Goal: Task Accomplishment & Management: Use online tool/utility

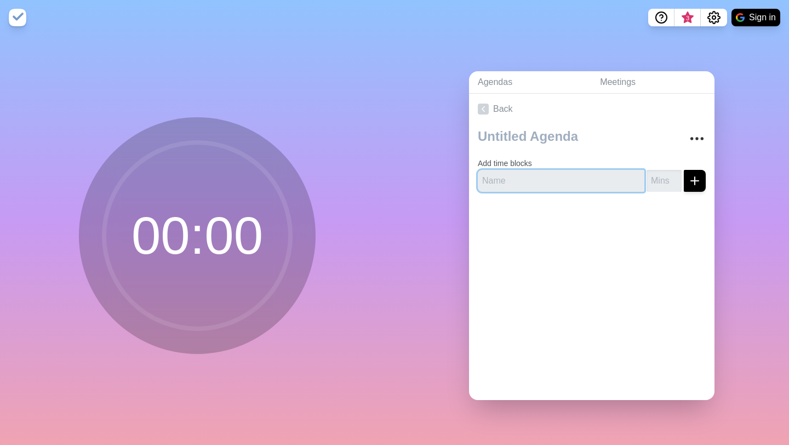
click at [517, 175] on input "text" at bounding box center [561, 181] width 167 height 22
type input "[DEMOGRAPHIC_DATA] time"
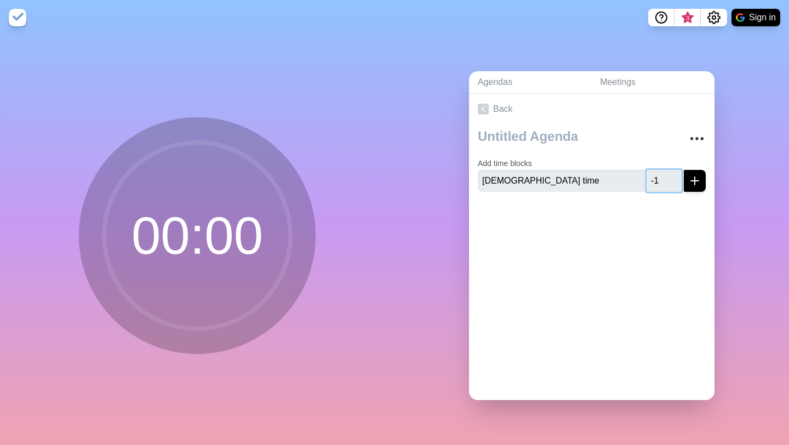
type input "-1"
click at [673, 182] on input "-1" at bounding box center [664, 181] width 35 height 22
type input "40"
click at [624, 213] on div at bounding box center [591, 223] width 245 height 44
click at [699, 182] on icon "submit" at bounding box center [694, 180] width 13 height 13
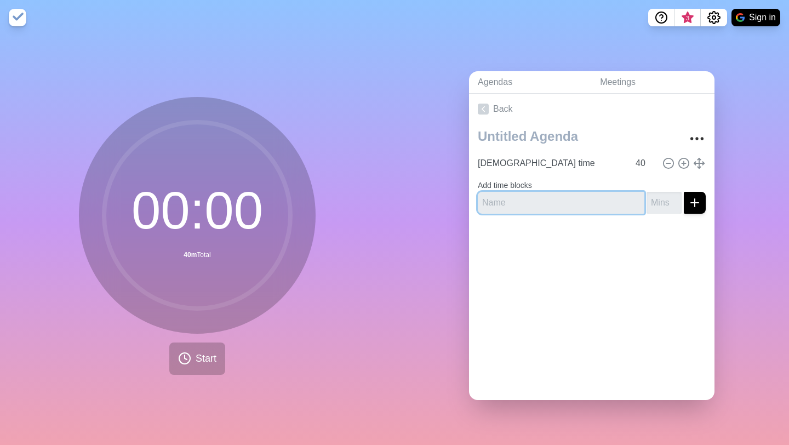
click at [539, 205] on input "text" at bounding box center [561, 203] width 167 height 22
type input "brunch"
click at [699, 199] on icon "submit" at bounding box center [694, 202] width 13 height 13
type input "30"
click at [698, 203] on icon "submit" at bounding box center [694, 202] width 13 height 13
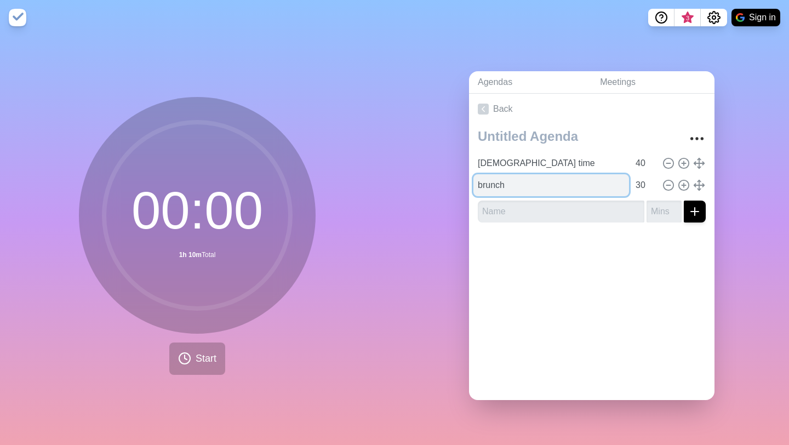
click at [603, 189] on input "brunch" at bounding box center [551, 185] width 156 height 22
type input "brunch + brush teeth"
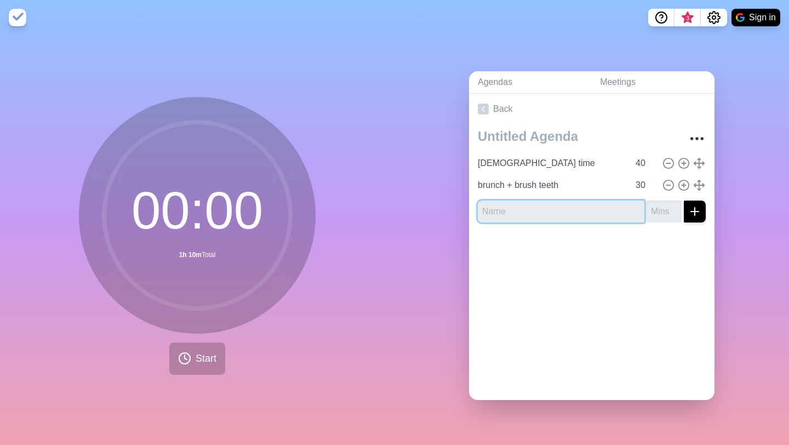
click at [564, 214] on input "text" at bounding box center [561, 212] width 167 height 22
type input "work on ADF notes"
click at [655, 215] on input "number" at bounding box center [664, 212] width 35 height 22
type input "2"
type input "1"
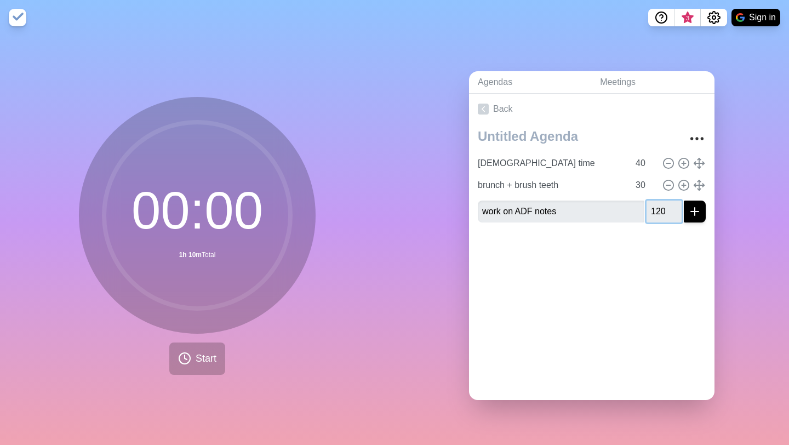
type input "120"
click at [684, 201] on button "submit" at bounding box center [695, 212] width 22 height 22
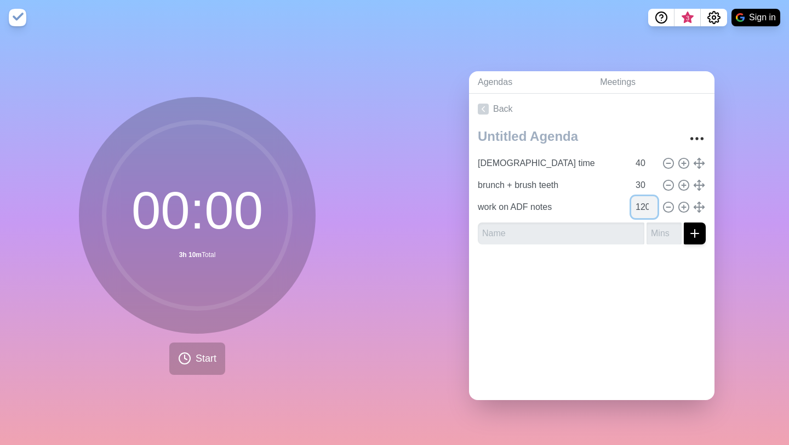
click at [642, 208] on input "120" at bounding box center [644, 207] width 26 height 22
type input "60"
click at [584, 236] on input "text" at bounding box center [561, 233] width 167 height 22
type input "break"
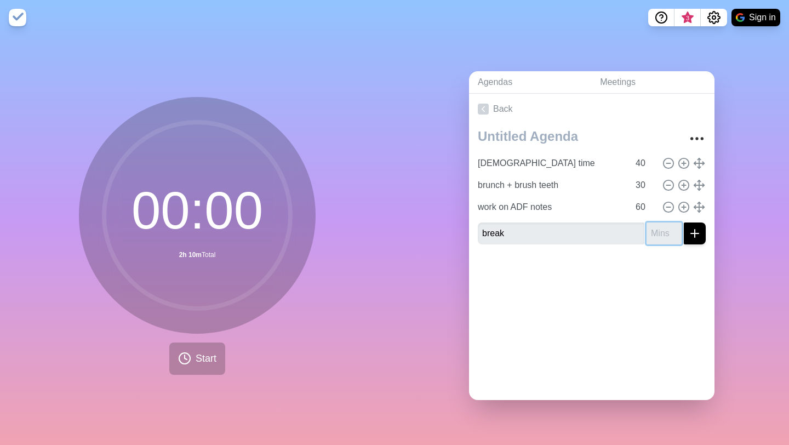
click at [661, 235] on input "number" at bounding box center [664, 233] width 35 height 22
type input "10"
click at [693, 233] on line "submit" at bounding box center [695, 233] width 8 height 0
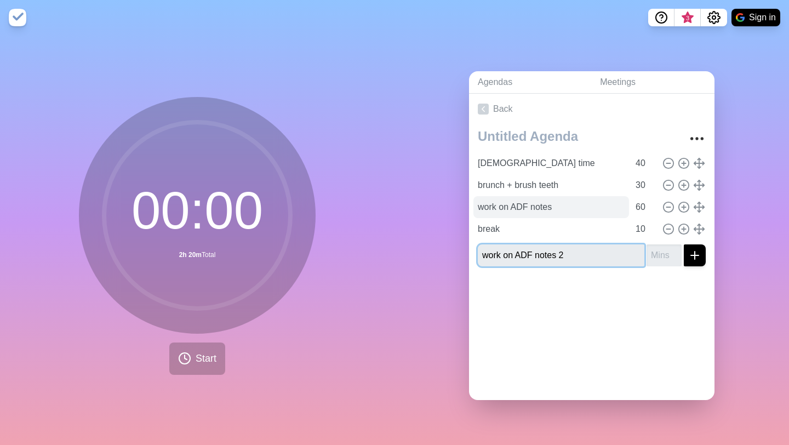
type input "work on ADF notes 2"
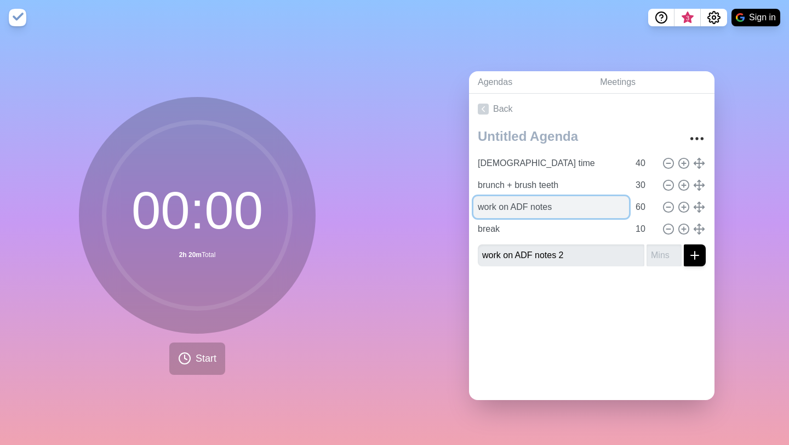
click at [574, 212] on input "work on ADF notes" at bounding box center [551, 207] width 156 height 22
type input "work on ADF notes 1"
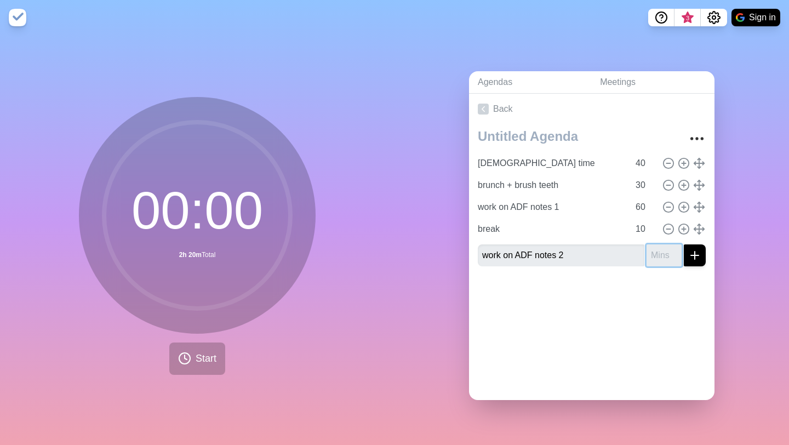
click at [658, 261] on input "number" at bounding box center [664, 255] width 35 height 22
type input "60"
click at [695, 258] on line "submit" at bounding box center [695, 255] width 0 height 8
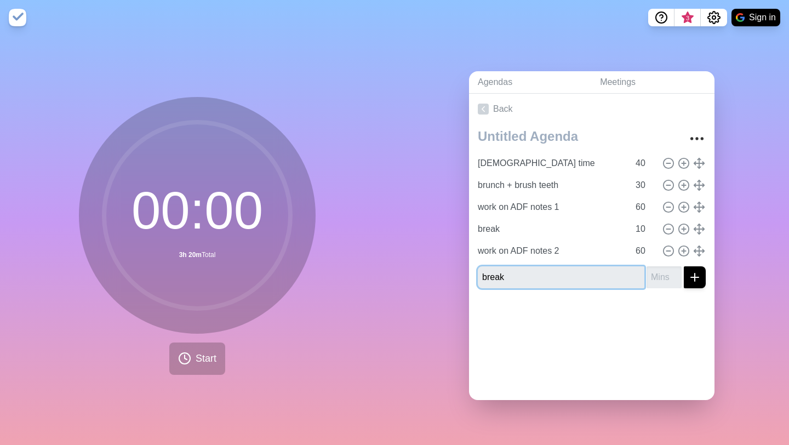
type input "break"
click at [659, 280] on input "number" at bounding box center [664, 277] width 35 height 22
type input "10"
click at [690, 283] on button "submit" at bounding box center [695, 277] width 22 height 22
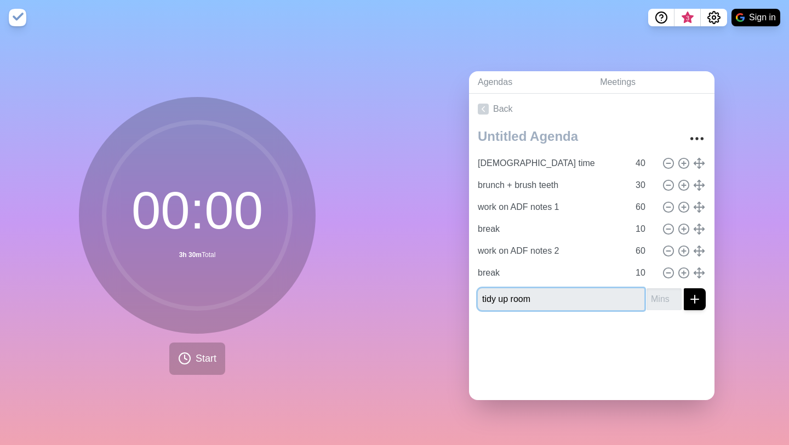
type input "tidy up room"
click at [665, 300] on input "number" at bounding box center [664, 299] width 35 height 22
type input "4"
type input "30"
click at [697, 293] on icon "submit" at bounding box center [694, 299] width 13 height 13
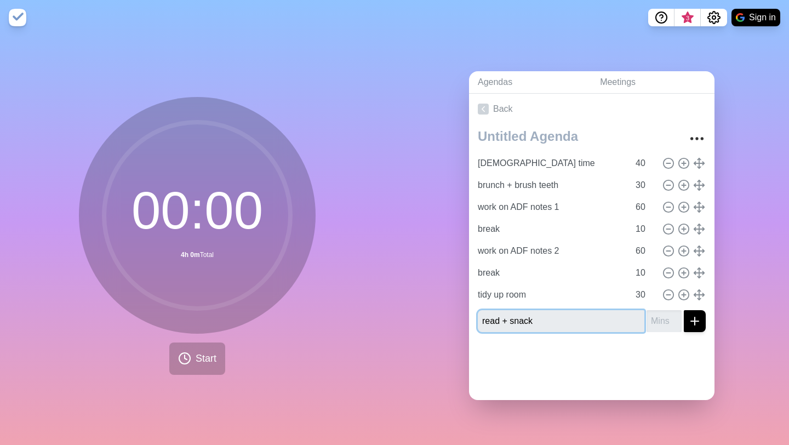
type input "read + snack"
click at [655, 323] on input "number" at bounding box center [664, 321] width 35 height 22
type input "40"
click at [693, 322] on icon "submit" at bounding box center [694, 321] width 13 height 13
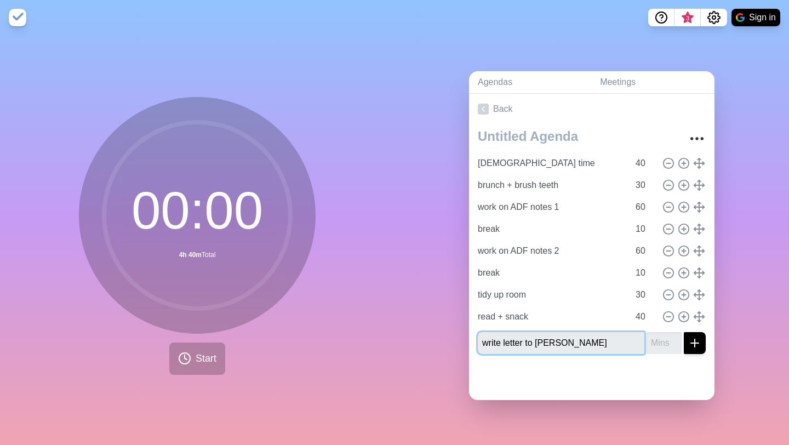
type input "write letter to [PERSON_NAME]"
click at [664, 345] on input "number" at bounding box center [664, 343] width 35 height 22
type input "40"
click at [692, 345] on icon "submit" at bounding box center [694, 342] width 13 height 13
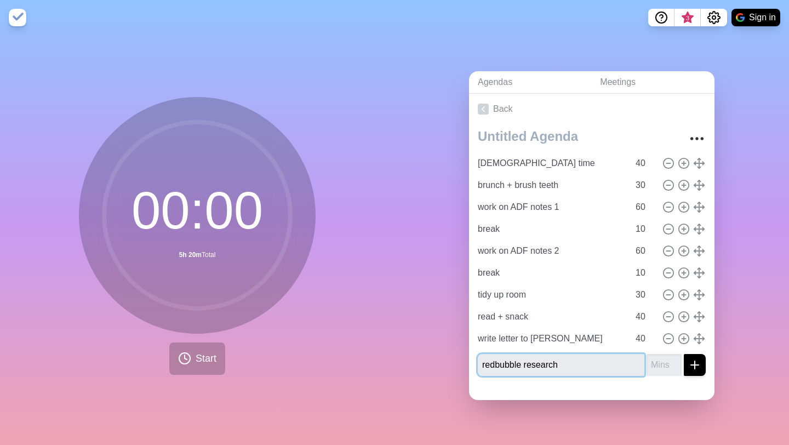
type input "redbubble research"
click at [661, 366] on input "number" at bounding box center [664, 365] width 35 height 22
type input "60"
click at [694, 368] on icon "submit" at bounding box center [694, 364] width 13 height 13
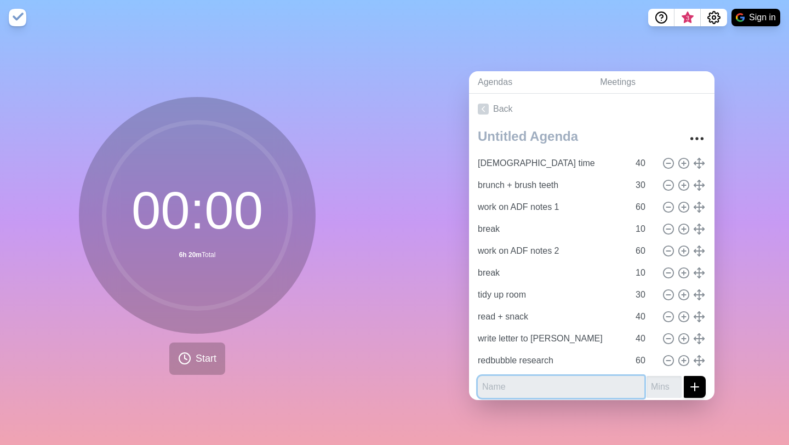
scroll to position [6, 0]
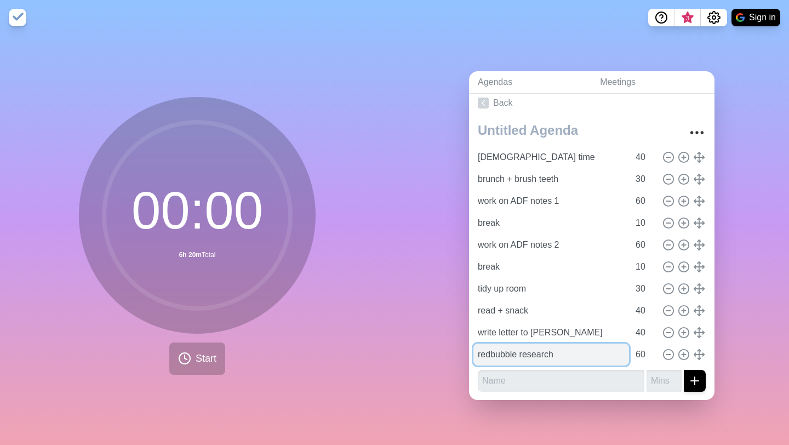
click at [561, 354] on input "redbubble research" at bounding box center [551, 355] width 156 height 22
type input "redbubble research/more ADF"
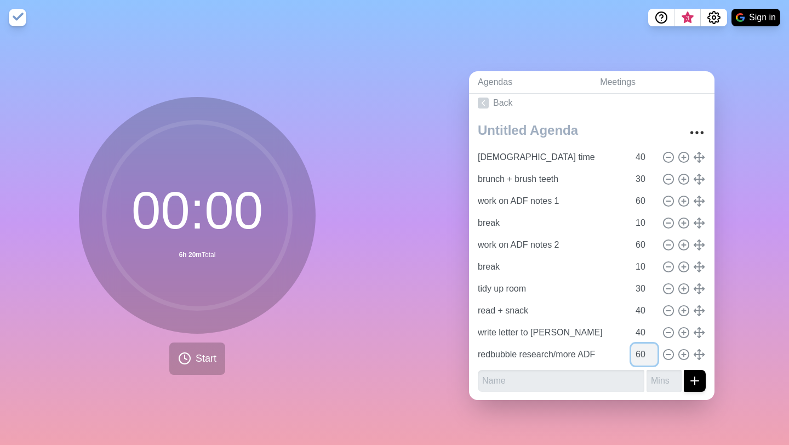
click at [647, 359] on input "60" at bounding box center [644, 355] width 26 height 22
type input "6"
type input "40"
click at [586, 375] on input "text" at bounding box center [561, 381] width 167 height 22
click at [487, 106] on icon at bounding box center [483, 103] width 11 height 11
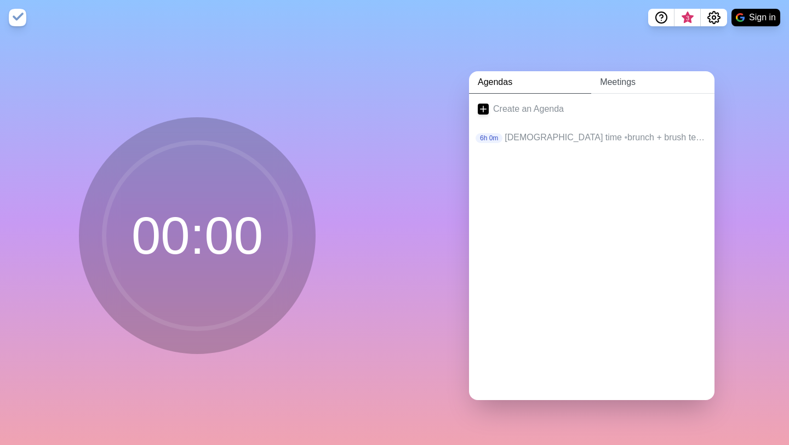
click at [615, 85] on link "Meetings" at bounding box center [652, 82] width 123 height 22
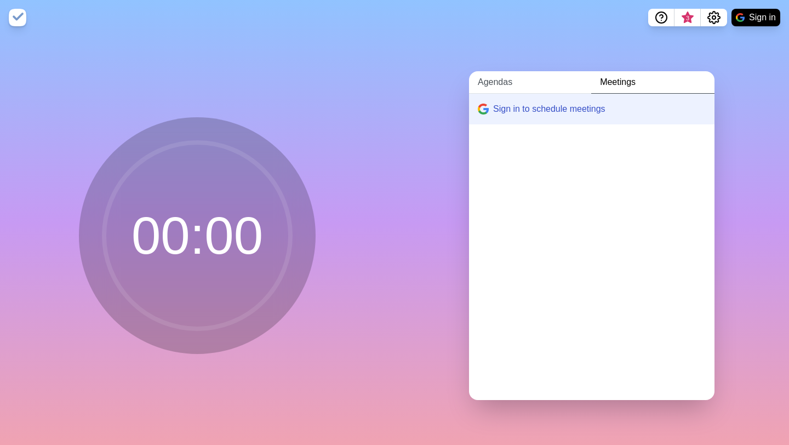
click at [536, 84] on link "Agendas" at bounding box center [530, 82] width 122 height 22
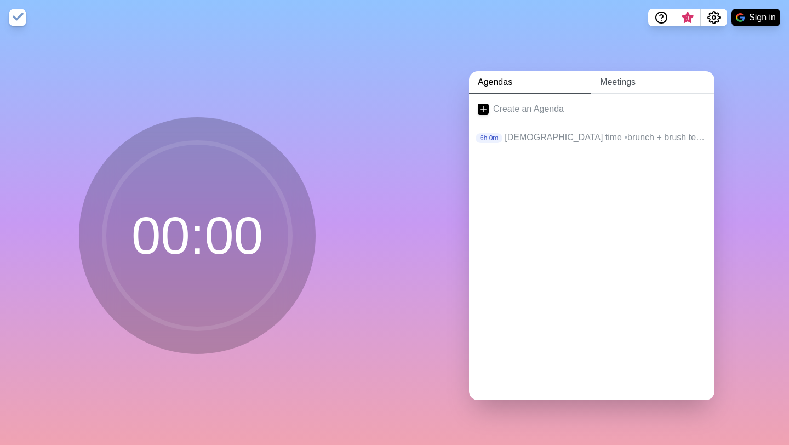
click at [633, 93] on link "Meetings" at bounding box center [652, 82] width 123 height 22
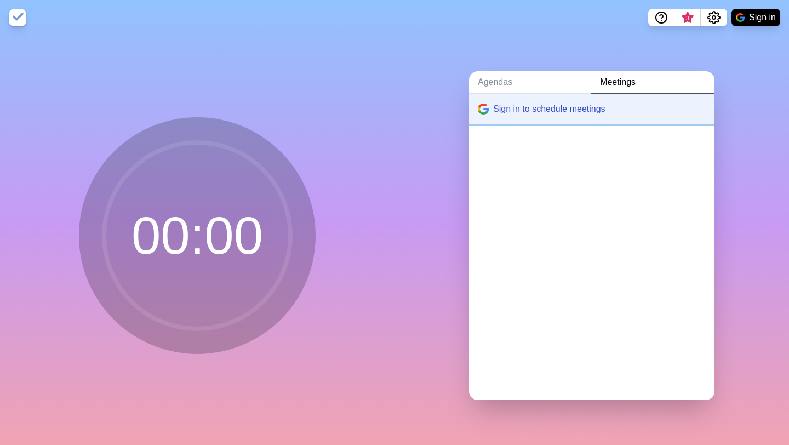
click at [491, 106] on button "Sign in to schedule meetings" at bounding box center [591, 109] width 245 height 31
click at [496, 87] on link "Agendas" at bounding box center [530, 82] width 122 height 22
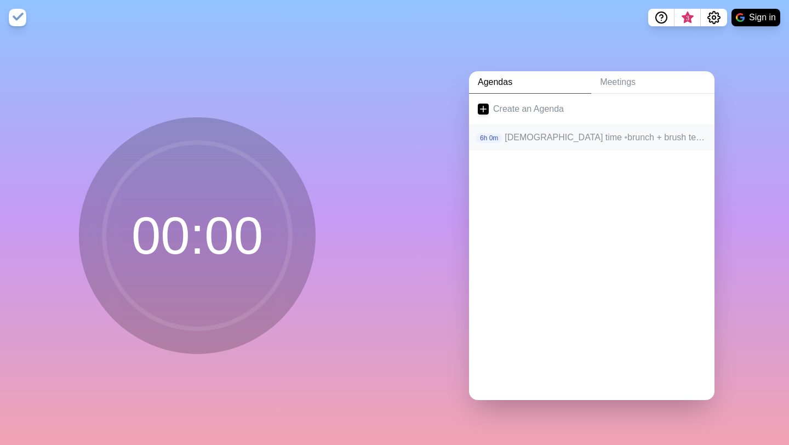
click at [527, 140] on p "[DEMOGRAPHIC_DATA] time • brunch + brush teeth • work on ADF notes 1 • break • …" at bounding box center [605, 137] width 201 height 13
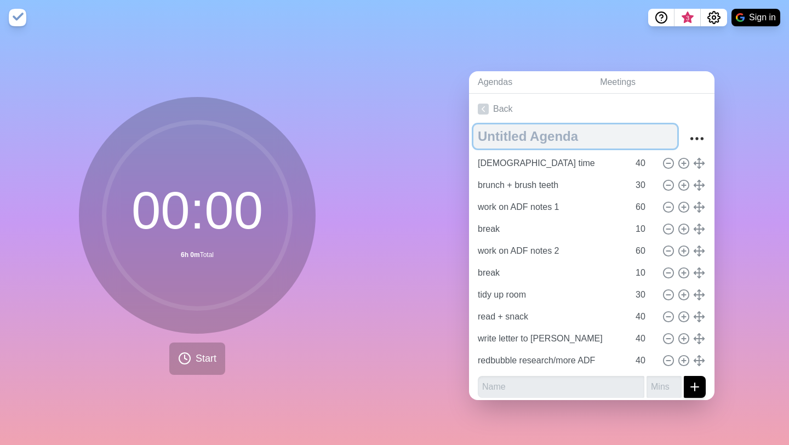
click at [525, 138] on textarea at bounding box center [575, 136] width 204 height 24
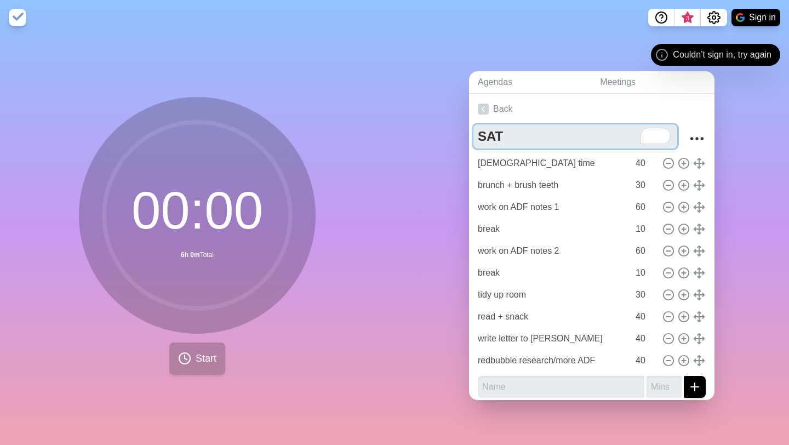
type textarea "SAT"
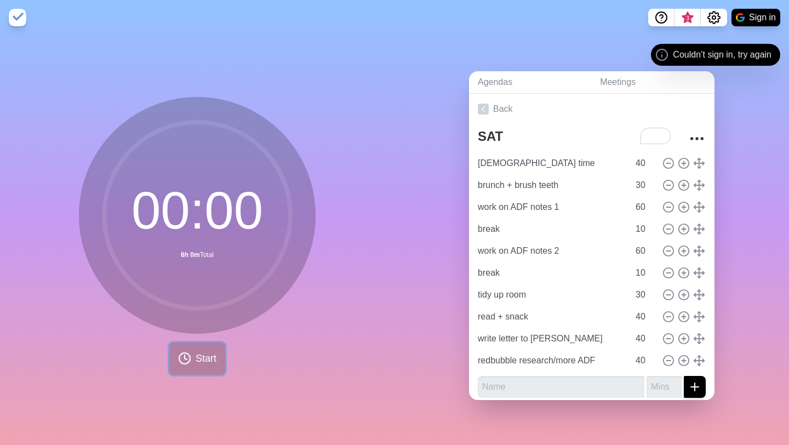
click at [203, 364] on span "Start" at bounding box center [206, 358] width 21 height 15
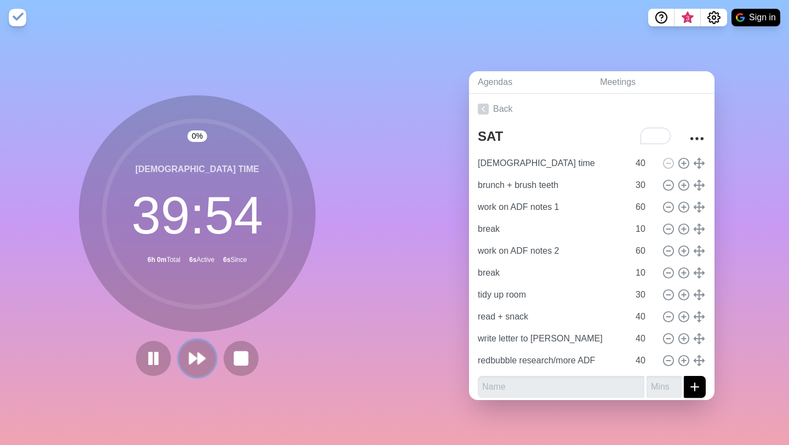
click at [207, 359] on button at bounding box center [197, 358] width 37 height 37
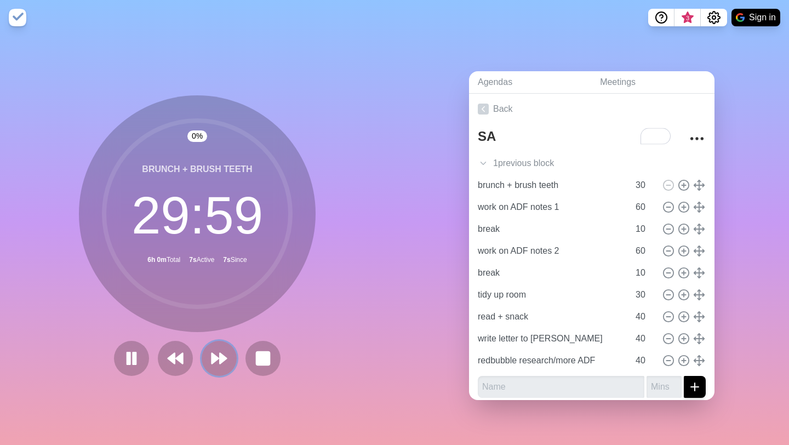
type textarea "S"
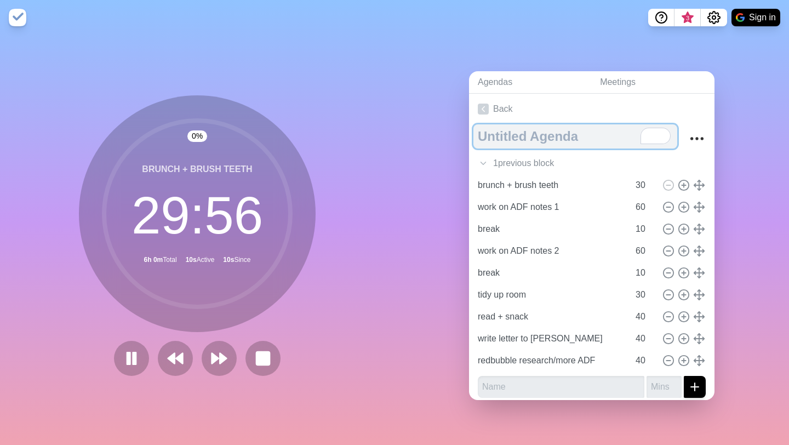
click at [478, 133] on textarea "To enrich screen reader interactions, please activate Accessibility in Grammarl…" at bounding box center [575, 136] width 204 height 24
type textarea "SAT"
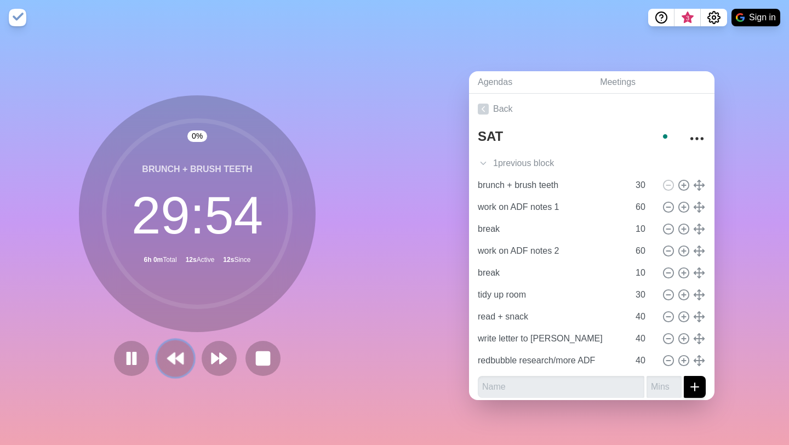
click at [174, 363] on polygon at bounding box center [171, 358] width 7 height 11
click at [176, 362] on icon at bounding box center [175, 358] width 19 height 19
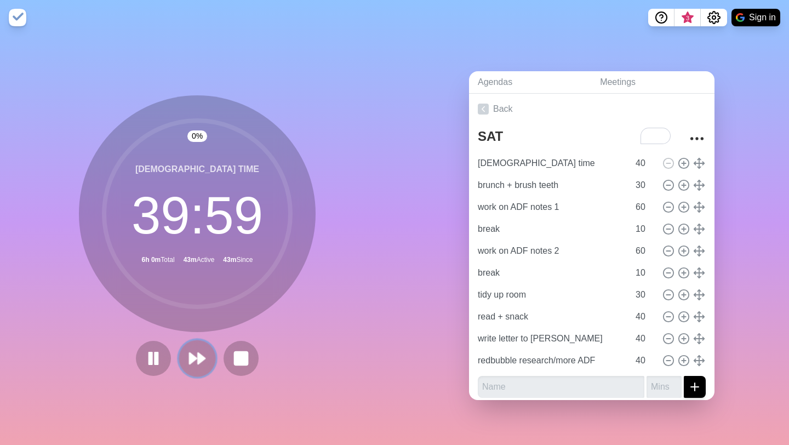
click at [202, 362] on icon at bounding box center [197, 358] width 19 height 19
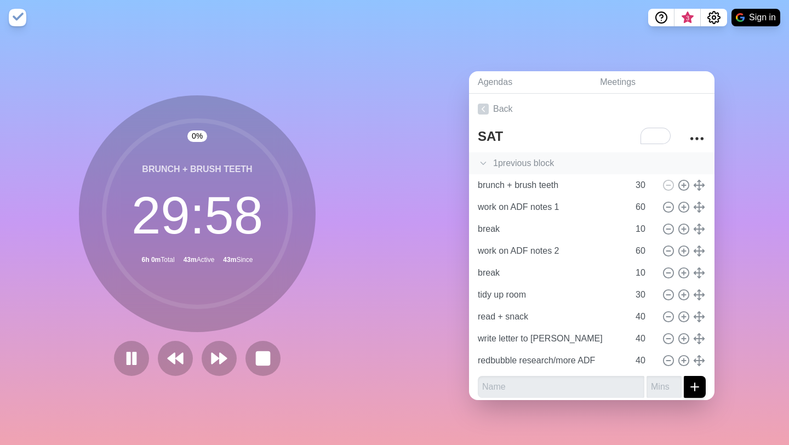
click at [494, 158] on div "1 previous block" at bounding box center [591, 163] width 245 height 22
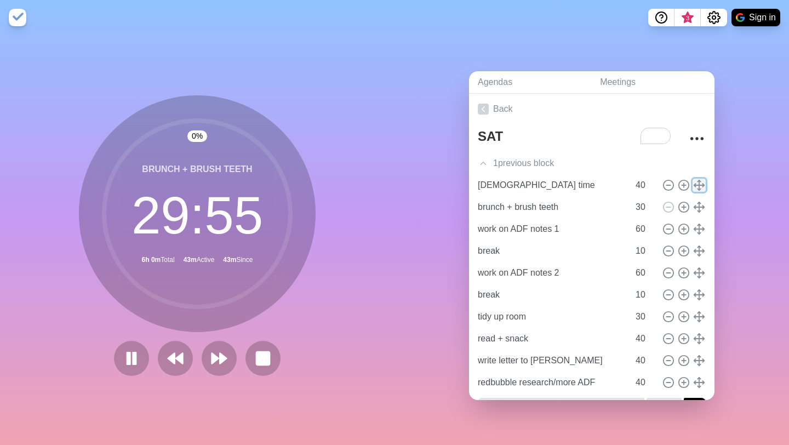
click at [702, 186] on icon at bounding box center [699, 185] width 12 height 12
click at [488, 161] on icon at bounding box center [483, 163] width 11 height 11
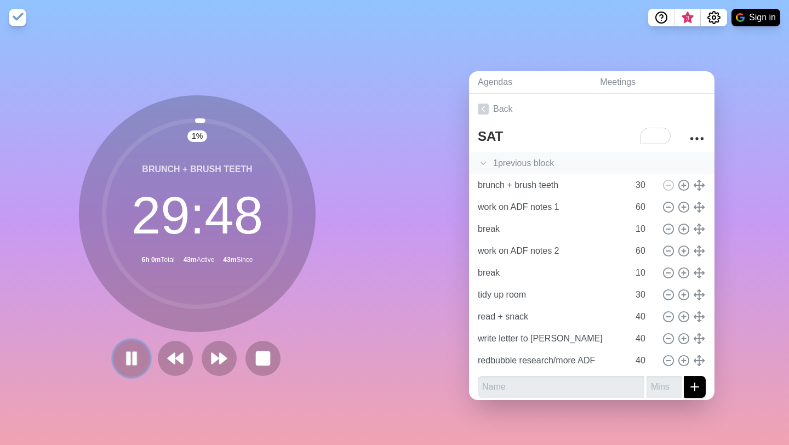
click at [128, 364] on rect at bounding box center [128, 358] width 3 height 12
click at [128, 364] on polygon at bounding box center [132, 358] width 10 height 13
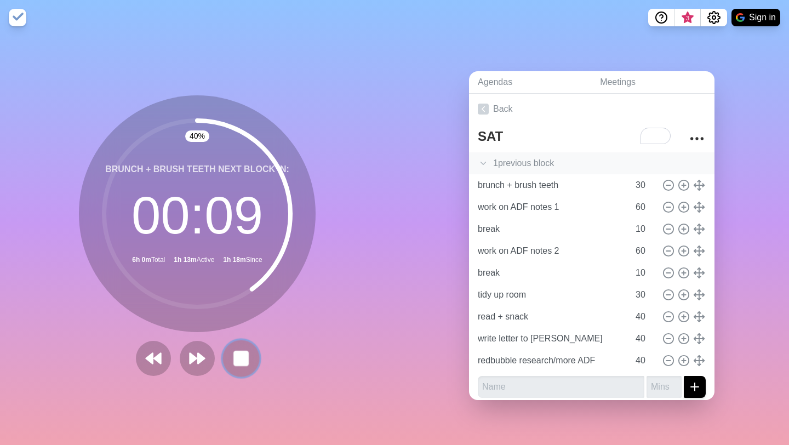
click at [243, 362] on rect at bounding box center [241, 358] width 14 height 14
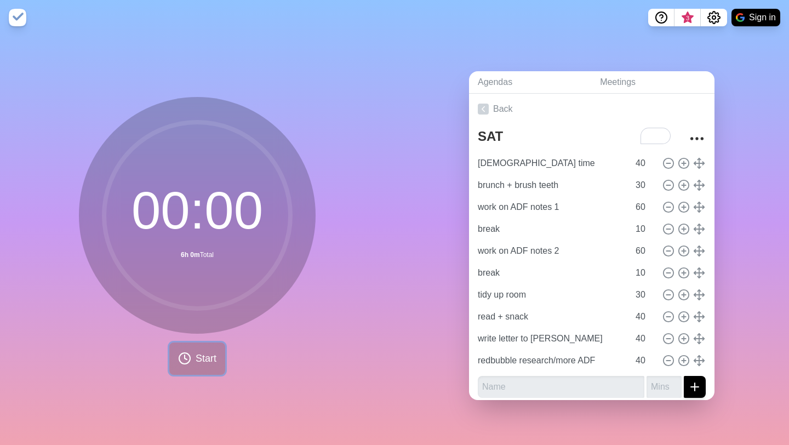
click at [189, 352] on icon at bounding box center [184, 358] width 13 height 13
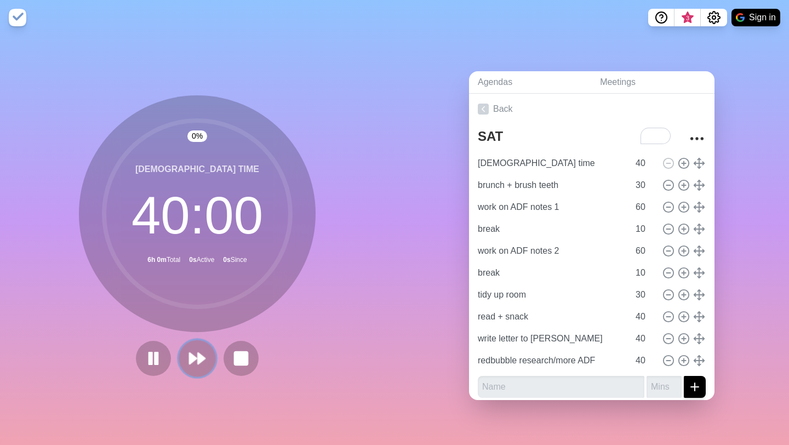
click at [204, 358] on polygon at bounding box center [201, 358] width 7 height 11
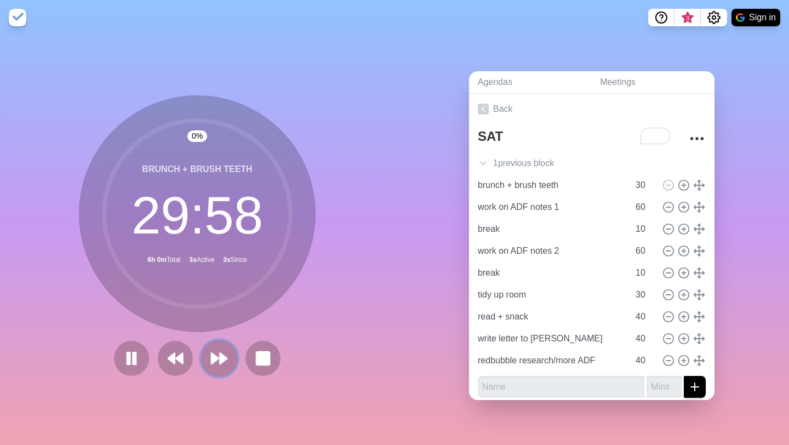
click at [213, 355] on polygon at bounding box center [214, 358] width 7 height 11
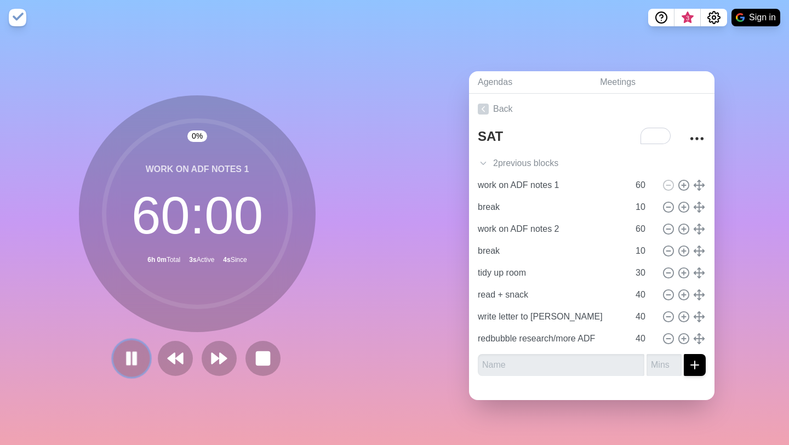
click at [139, 353] on icon at bounding box center [131, 358] width 19 height 19
